Goal: Task Accomplishment & Management: Complete application form

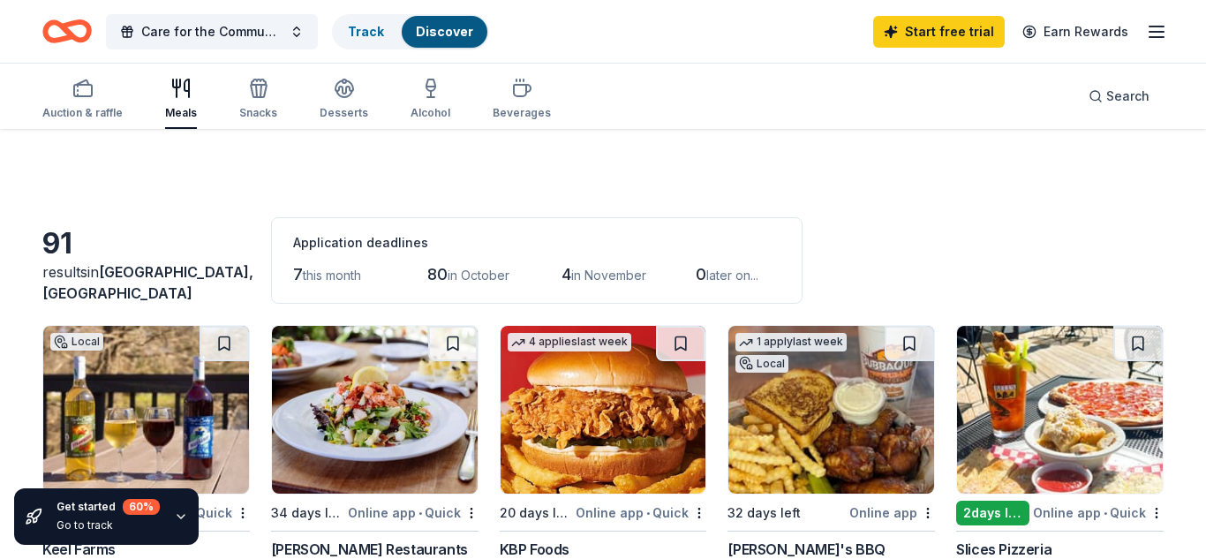
scroll to position [530, 0]
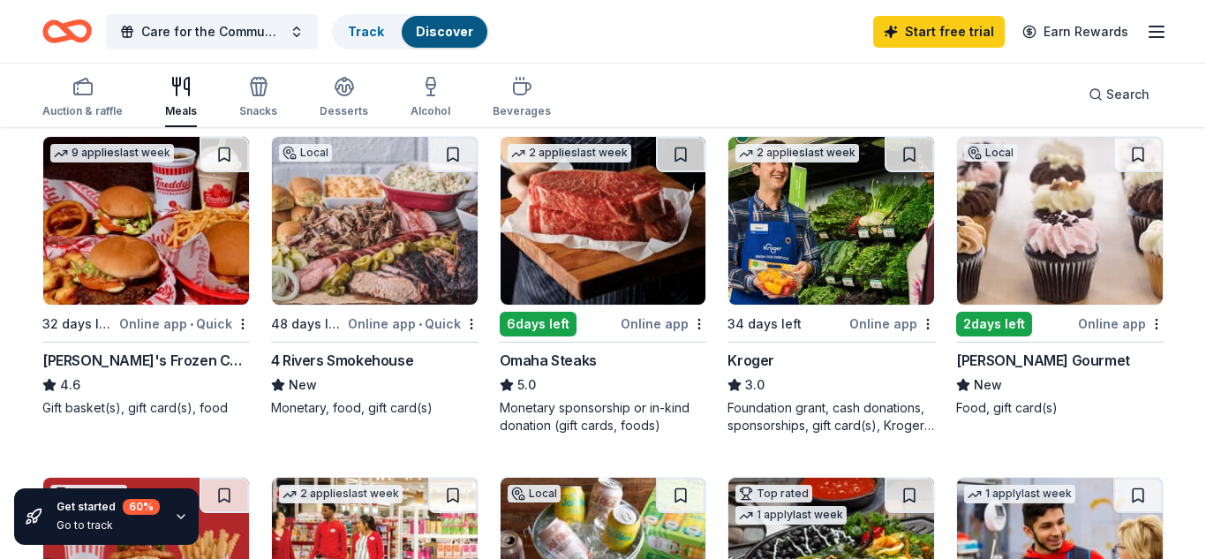
click at [1007, 327] on div "2 days left" at bounding box center [994, 324] width 76 height 25
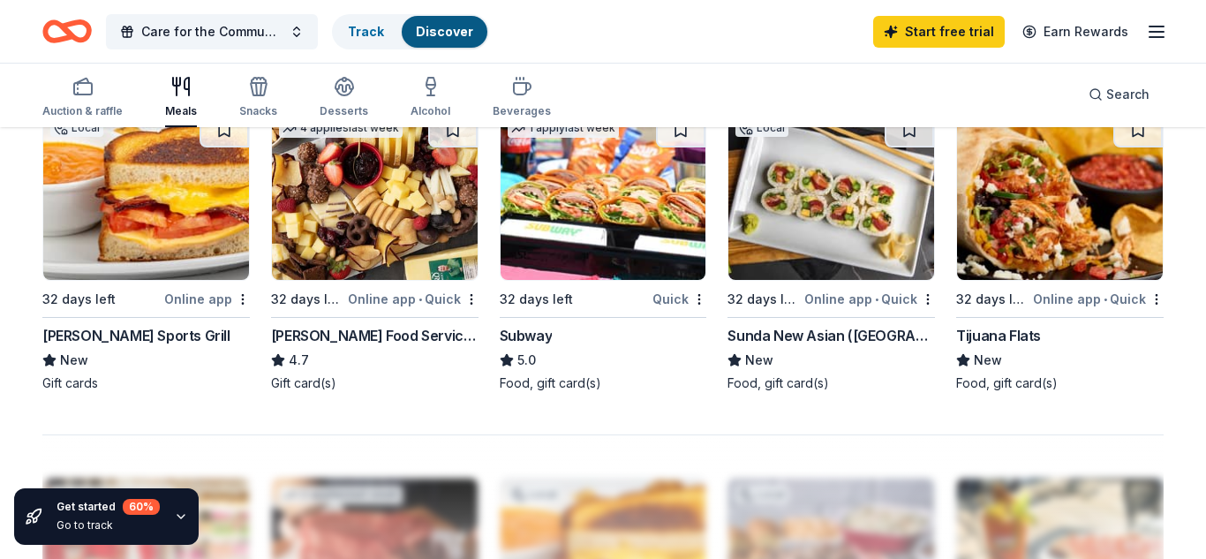
scroll to position [1271, 0]
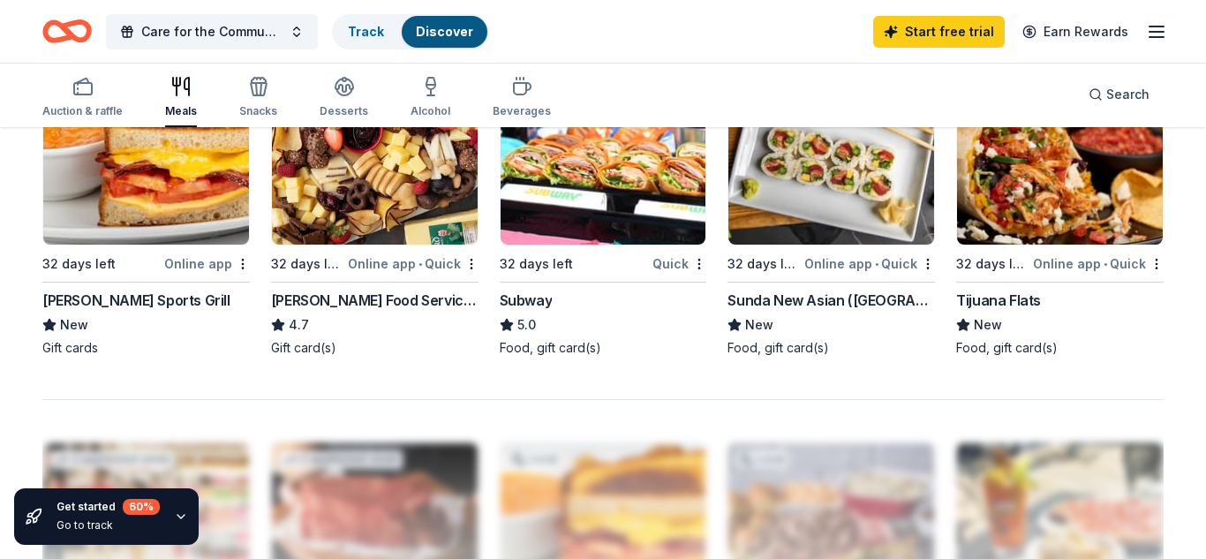
click at [17, 79] on div "Auction & raffle Meals Snacks Desserts Alcohol Beverages Search" at bounding box center [603, 94] width 1206 height 65
click at [380, 27] on link "Track" at bounding box center [366, 31] width 36 height 15
click at [368, 35] on link "Track" at bounding box center [366, 31] width 36 height 15
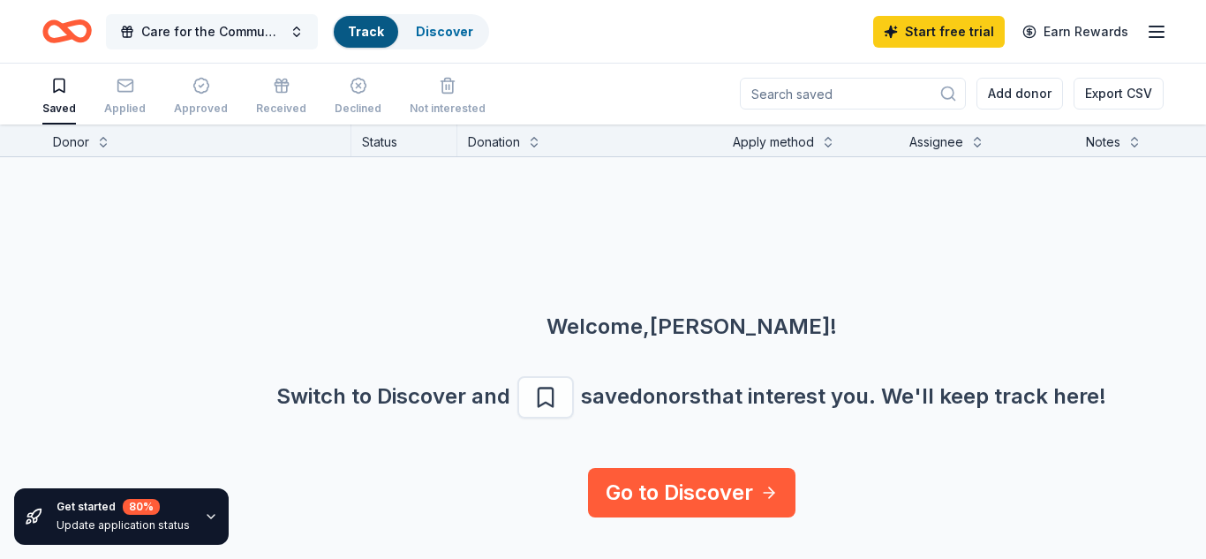
scroll to position [1, 0]
click at [258, 32] on span "Care for the Community Event" at bounding box center [211, 31] width 141 height 21
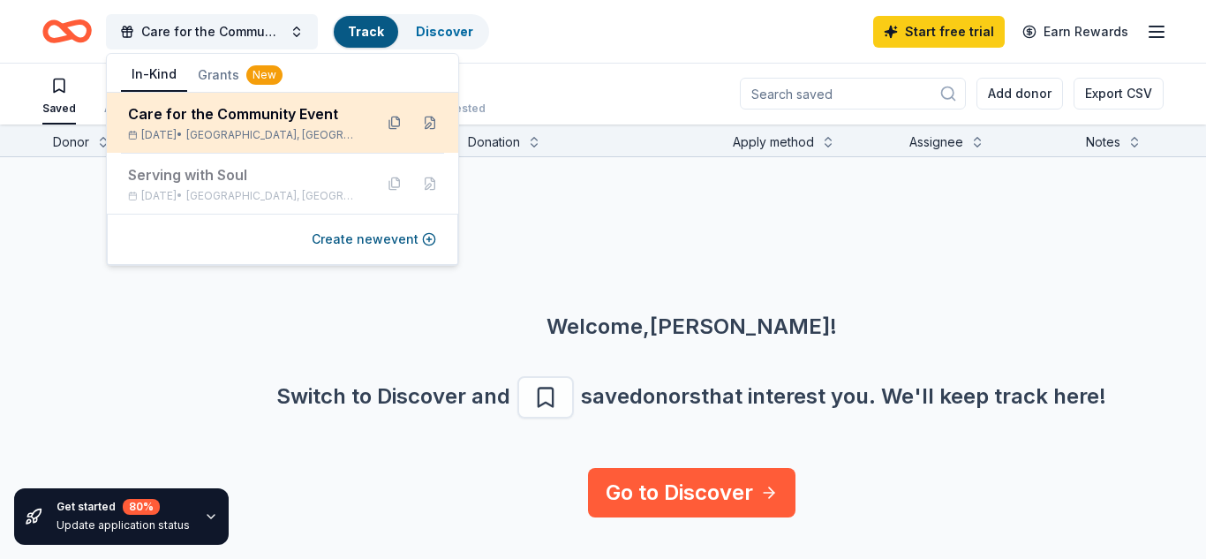
click at [236, 111] on div "Care for the Community Event" at bounding box center [243, 113] width 231 height 21
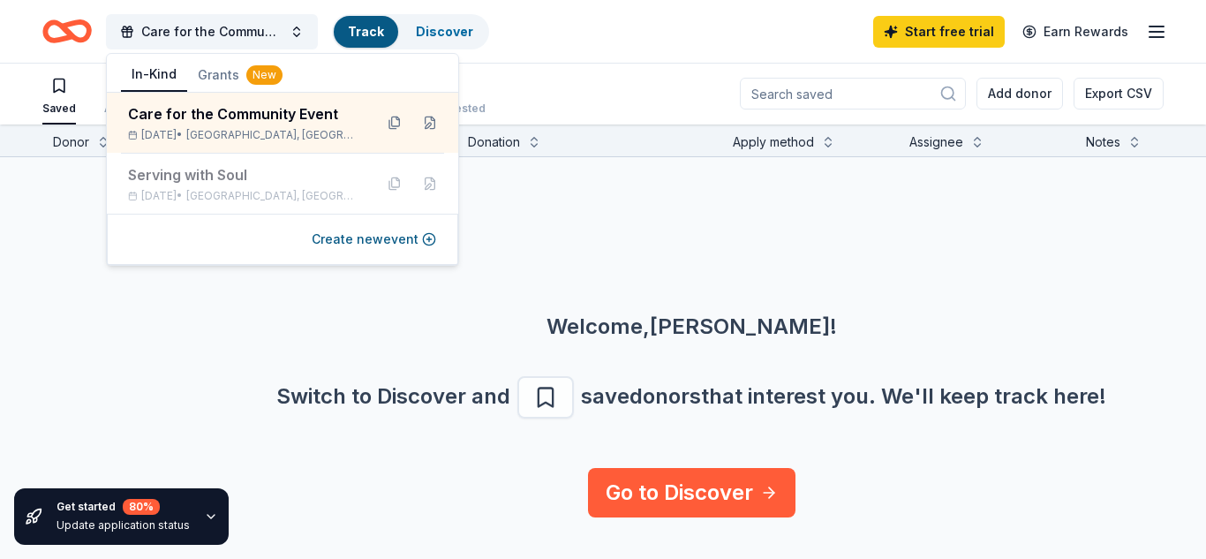
click at [656, 28] on div "Care for the Community Event Track Discover Start free trial Earn Rewards" at bounding box center [602, 31] width 1121 height 41
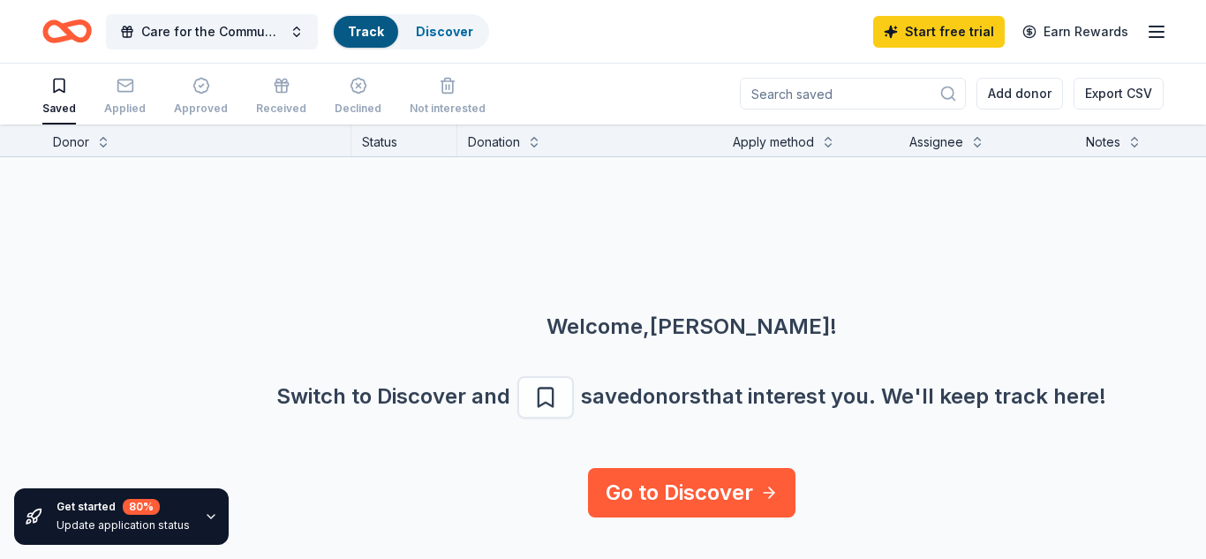
click at [67, 24] on icon "Home" at bounding box center [75, 31] width 27 height 18
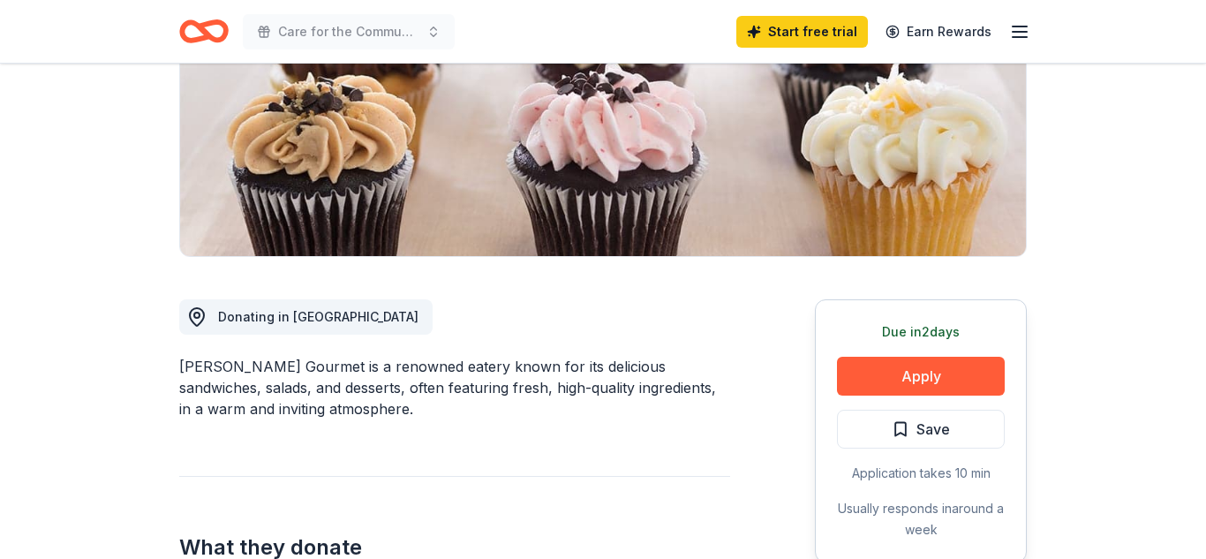
scroll to position [282, 0]
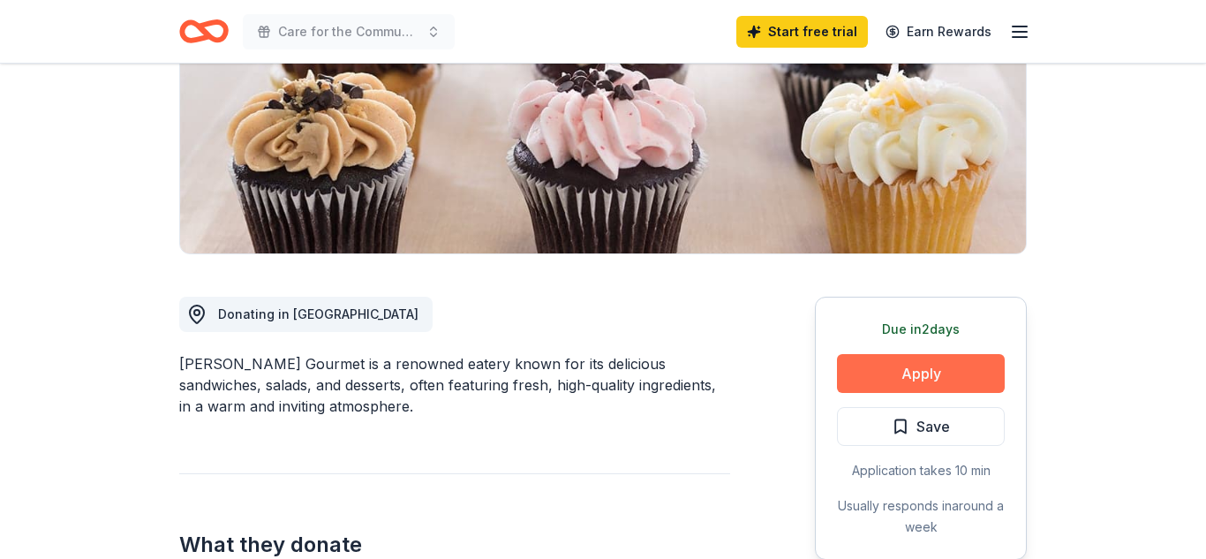
click at [884, 383] on button "Apply" at bounding box center [921, 373] width 168 height 39
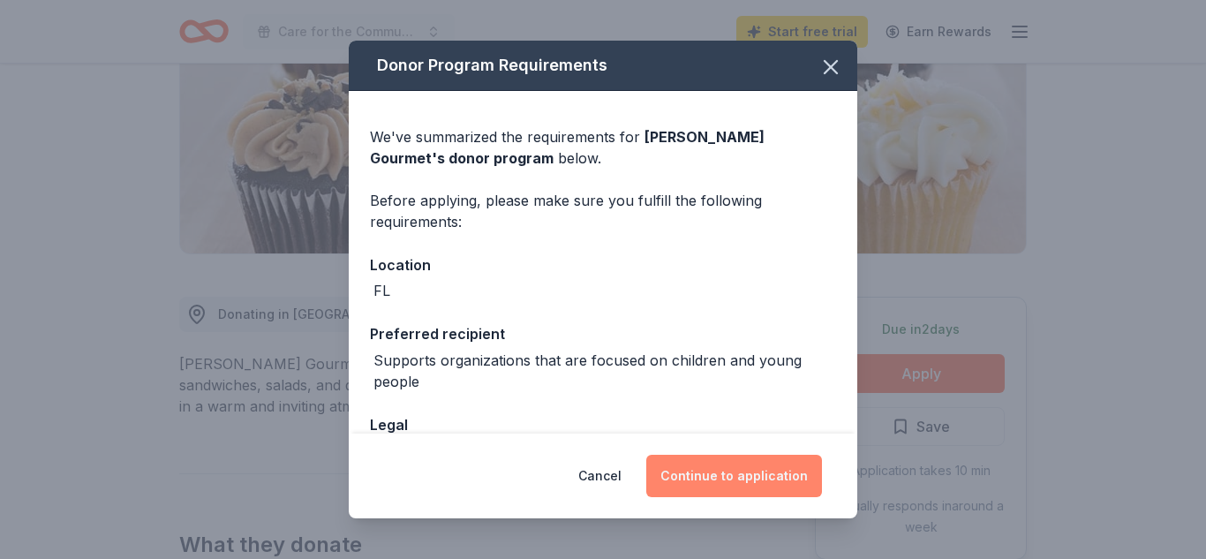
click at [711, 492] on button "Continue to application" at bounding box center [734, 476] width 176 height 42
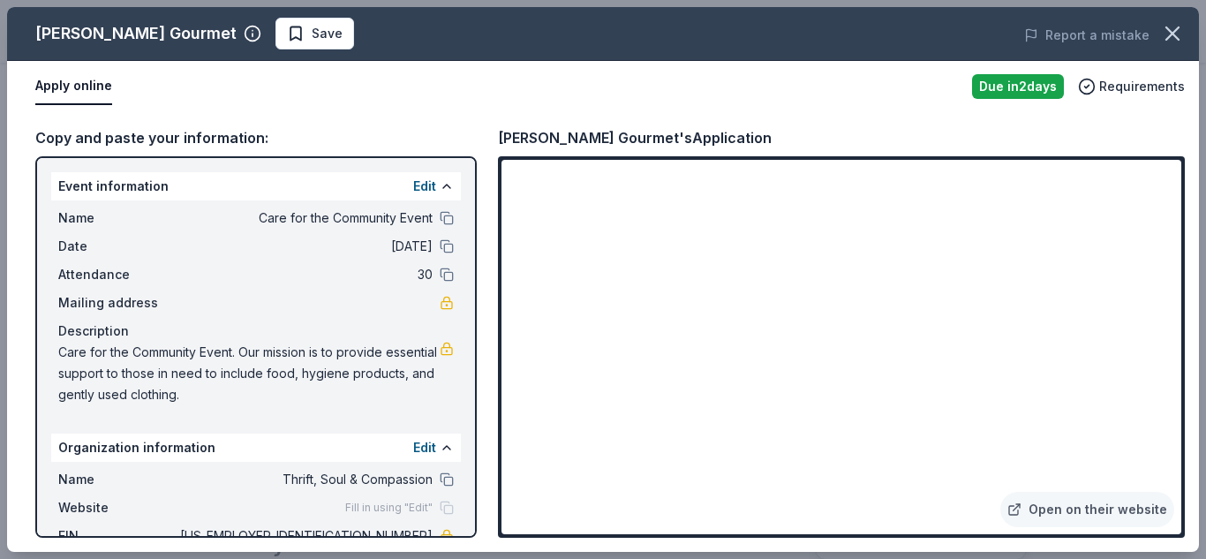
click at [481, 432] on div "Copy and paste your information: Event information Edit Name Care for the Commu…" at bounding box center [603, 332] width 1192 height 440
click at [277, 417] on div "Event information Edit Name Care for the Community Event Date [DATE] Attendance…" at bounding box center [255, 346] width 441 height 381
click at [788, 118] on div "Copy and paste your information: Event information Edit Name Care for the Commu…" at bounding box center [603, 332] width 1192 height 440
click at [485, 388] on div "Copy and paste your information: Event information Edit Name Care for the Commu…" at bounding box center [603, 332] width 1192 height 440
click at [349, 415] on div "Event information Edit Name Care for the Community Event Date [DATE] Attendance…" at bounding box center [255, 346] width 441 height 381
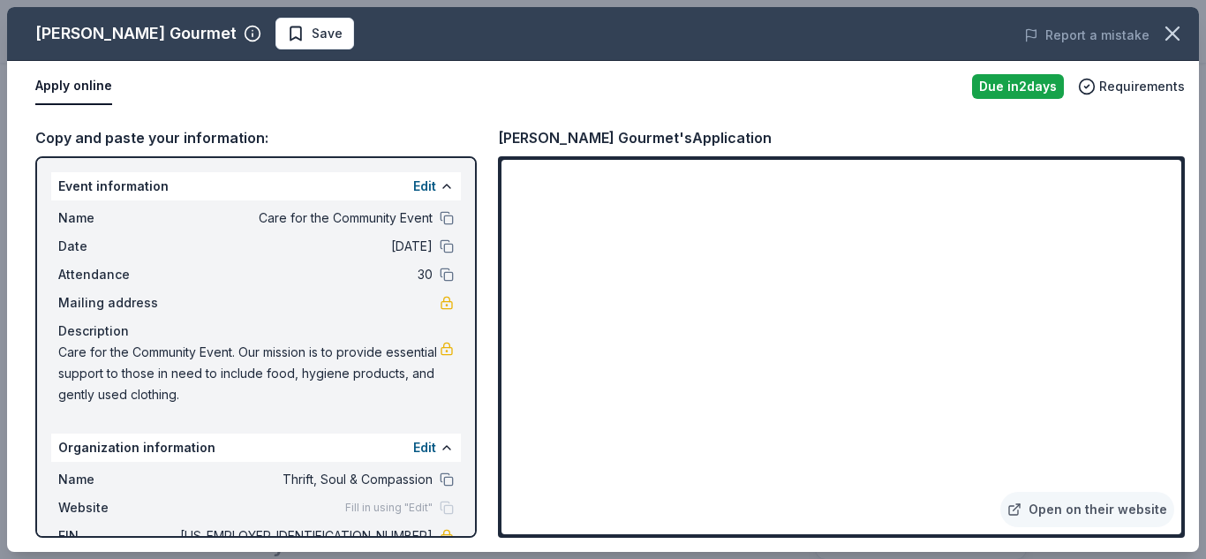
click at [1017, 88] on div "Due [DATE]" at bounding box center [1018, 86] width 92 height 25
click at [1037, 118] on div "Copy and paste your information: Event information Edit Name Care for the Commu…" at bounding box center [603, 332] width 1192 height 440
click at [484, 485] on div "Copy and paste your information: Event information Edit Name Care for the Commu…" at bounding box center [603, 332] width 1192 height 440
click at [1095, 85] on icon "button" at bounding box center [1087, 87] width 18 height 18
click at [1000, 88] on div "Due in 2 days" at bounding box center [1018, 86] width 92 height 25
